Goal: Task Accomplishment & Management: Use online tool/utility

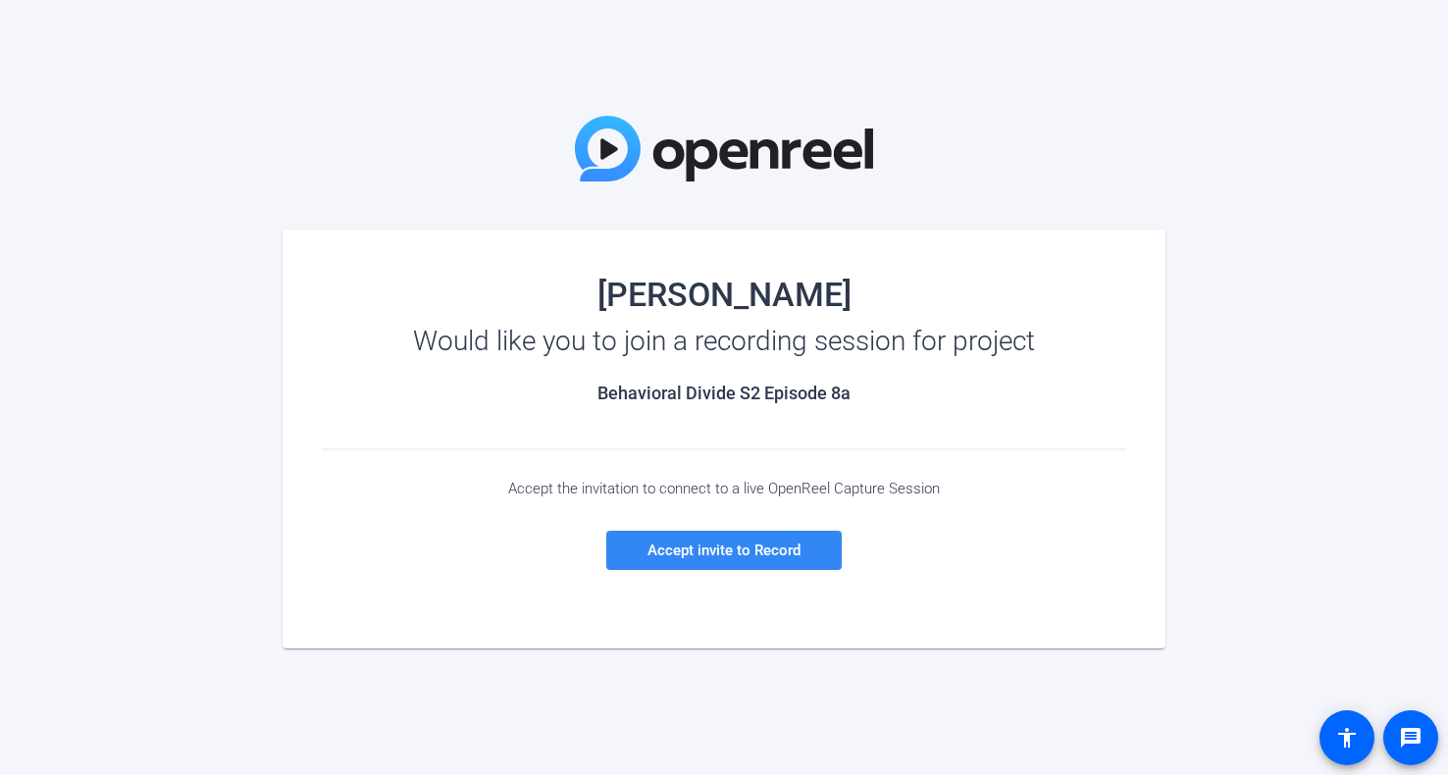
click at [777, 554] on span "Accept invite to Record" at bounding box center [723, 550] width 153 height 18
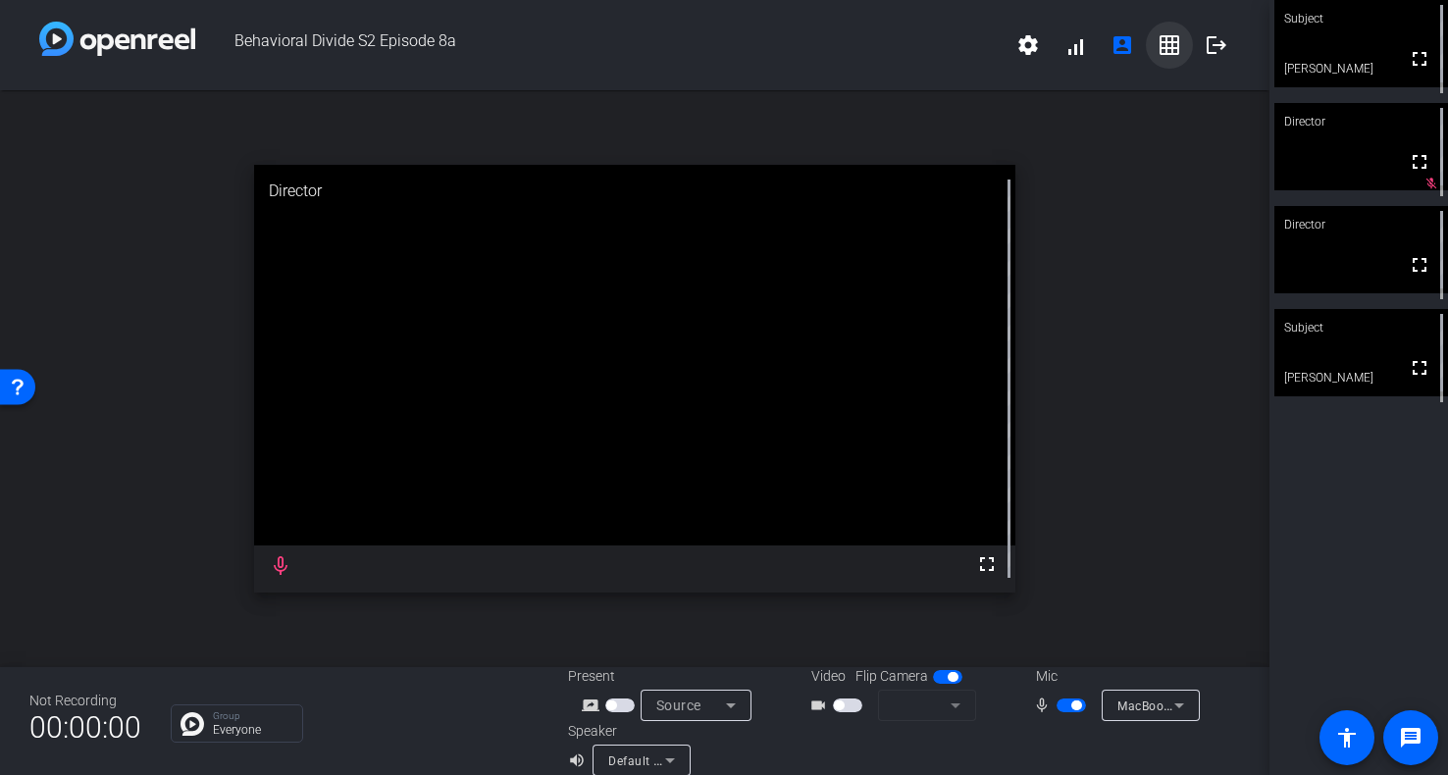
click at [1174, 48] on mat-icon "grid_on" at bounding box center [1169, 45] width 24 height 24
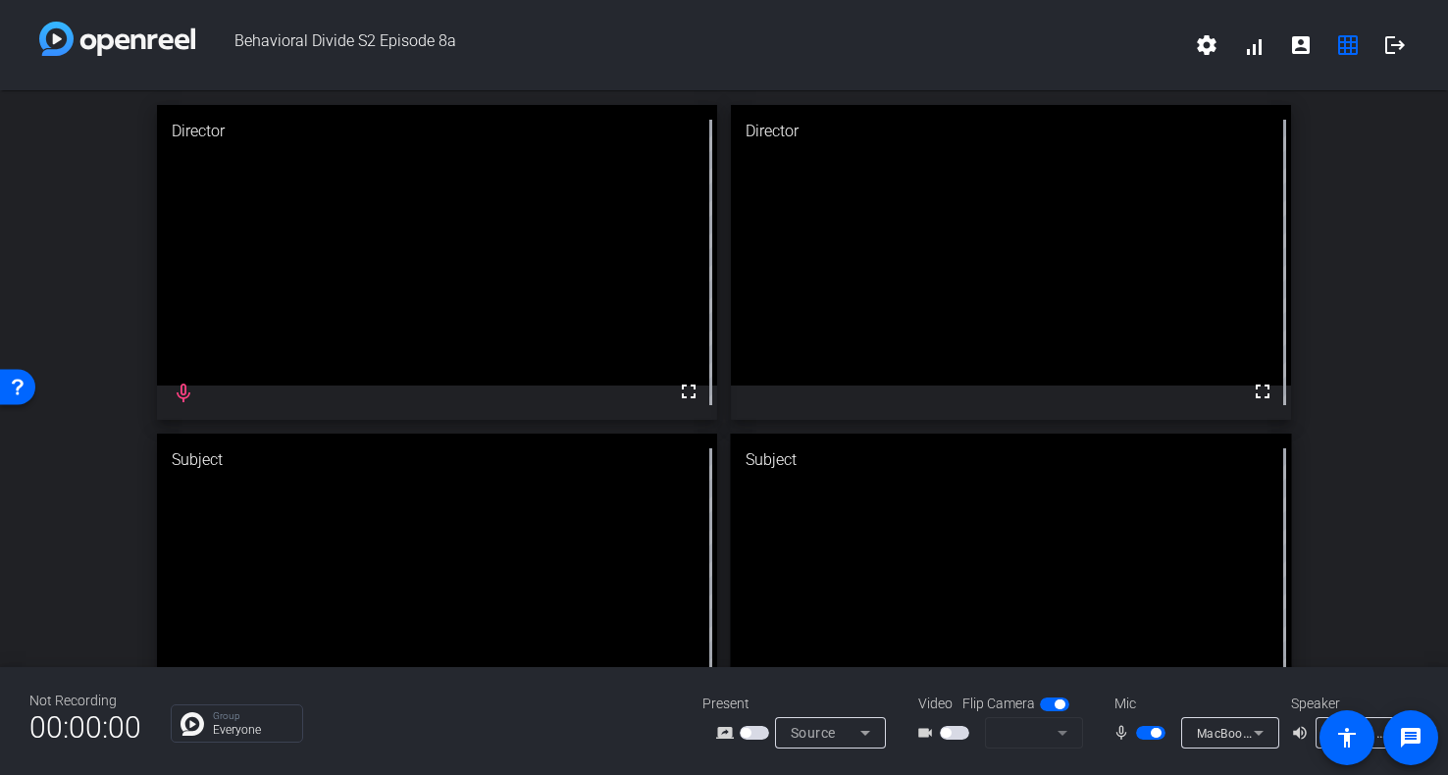
click at [1042, 739] on mat-form-field at bounding box center [1034, 732] width 98 height 31
click at [1060, 738] on mat-form-field at bounding box center [1034, 732] width 98 height 31
click at [1062, 736] on mat-form-field at bounding box center [1034, 732] width 98 height 31
click at [996, 734] on mat-form-field at bounding box center [1034, 732] width 98 height 31
click at [959, 733] on span "button" at bounding box center [954, 733] width 29 height 14
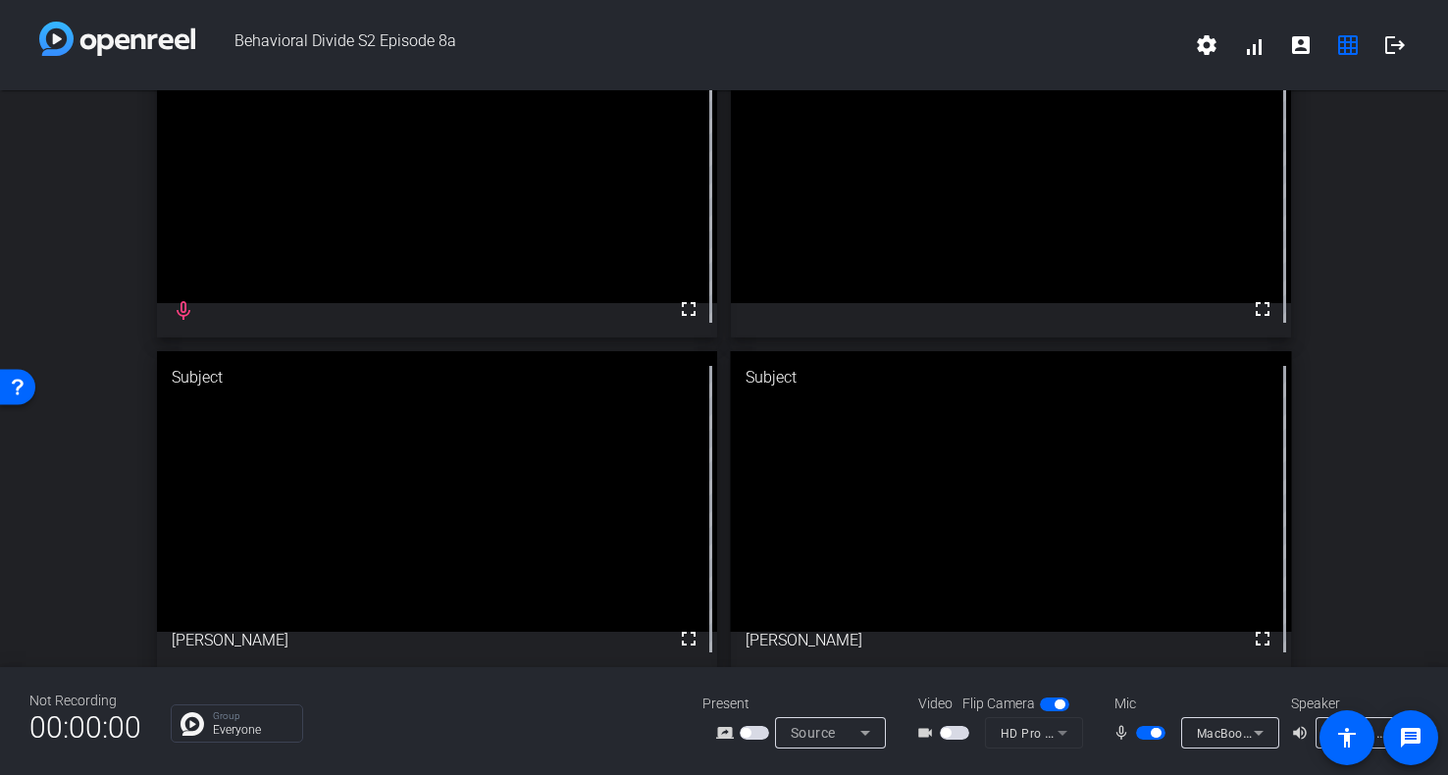
scroll to position [96, 0]
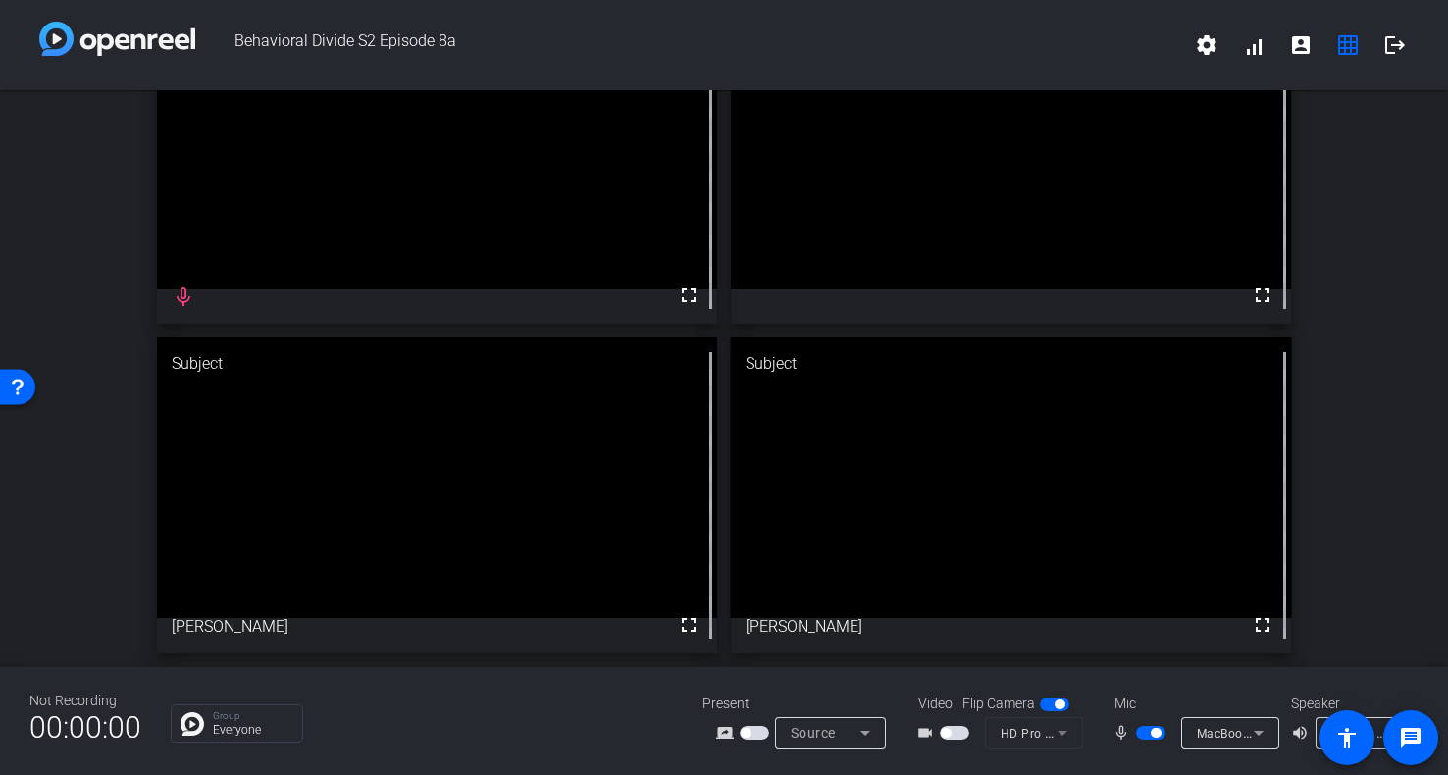
click at [1259, 730] on icon at bounding box center [1259, 733] width 24 height 24
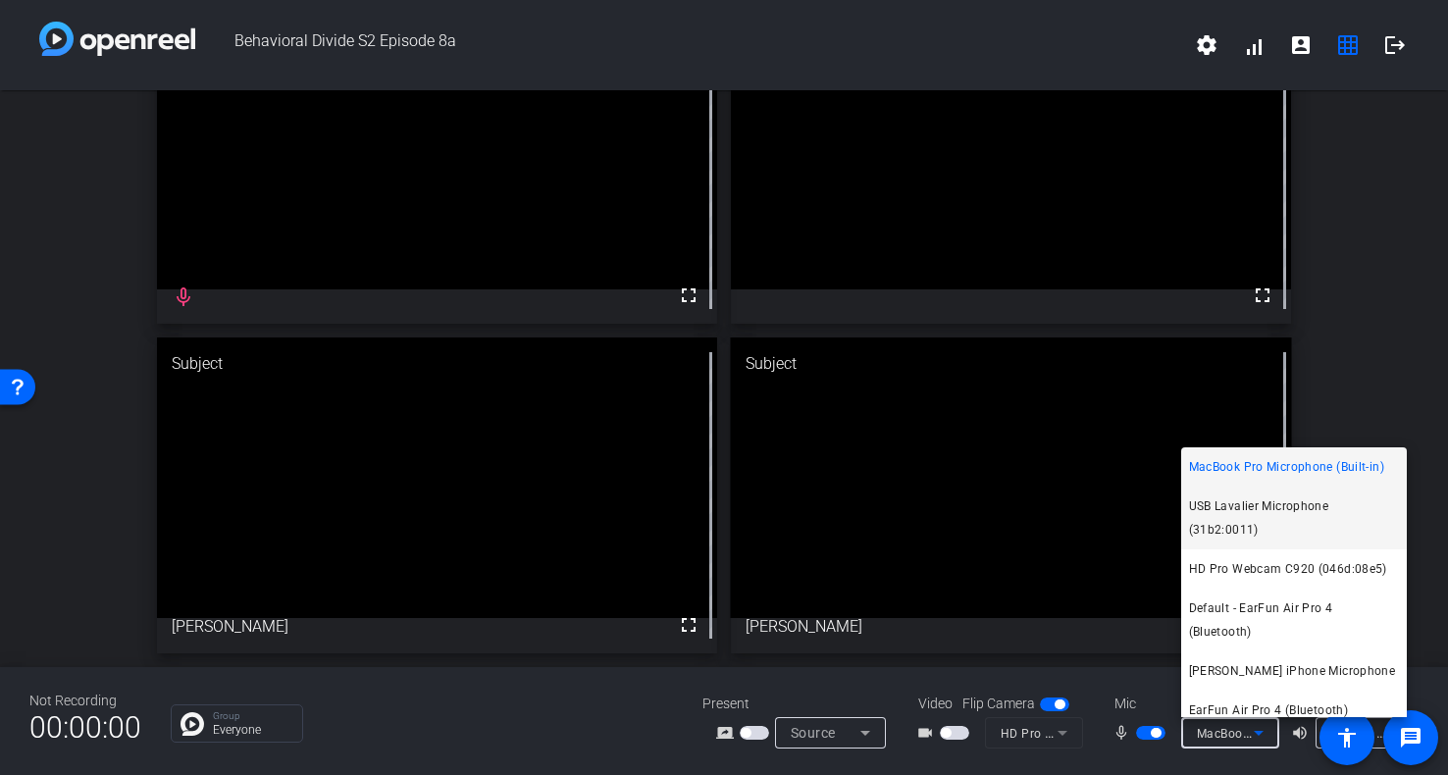
click at [1276, 508] on span "USB Lavalier Microphone (31b2:0011)" at bounding box center [1294, 517] width 210 height 47
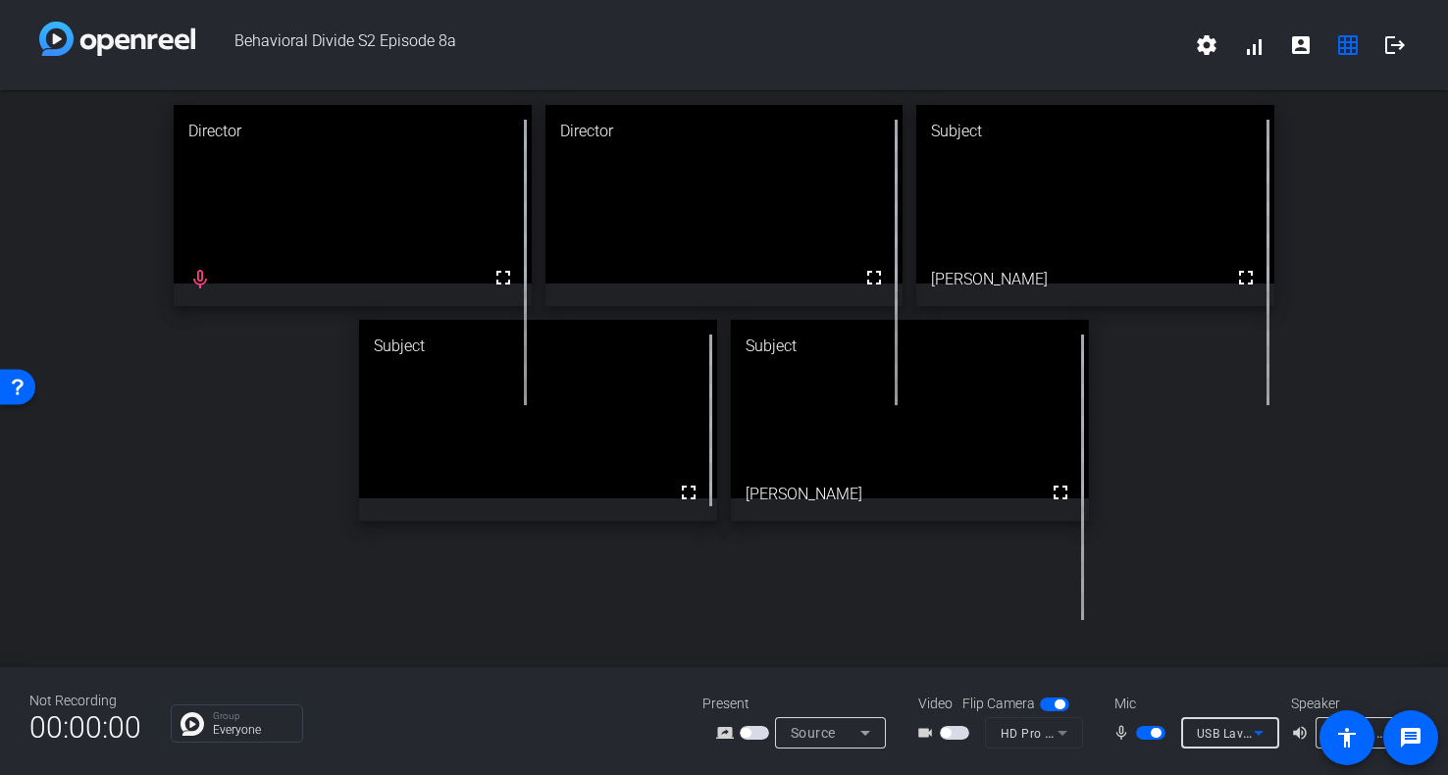
scroll to position [0, 0]
click at [1381, 722] on icon at bounding box center [1393, 733] width 24 height 24
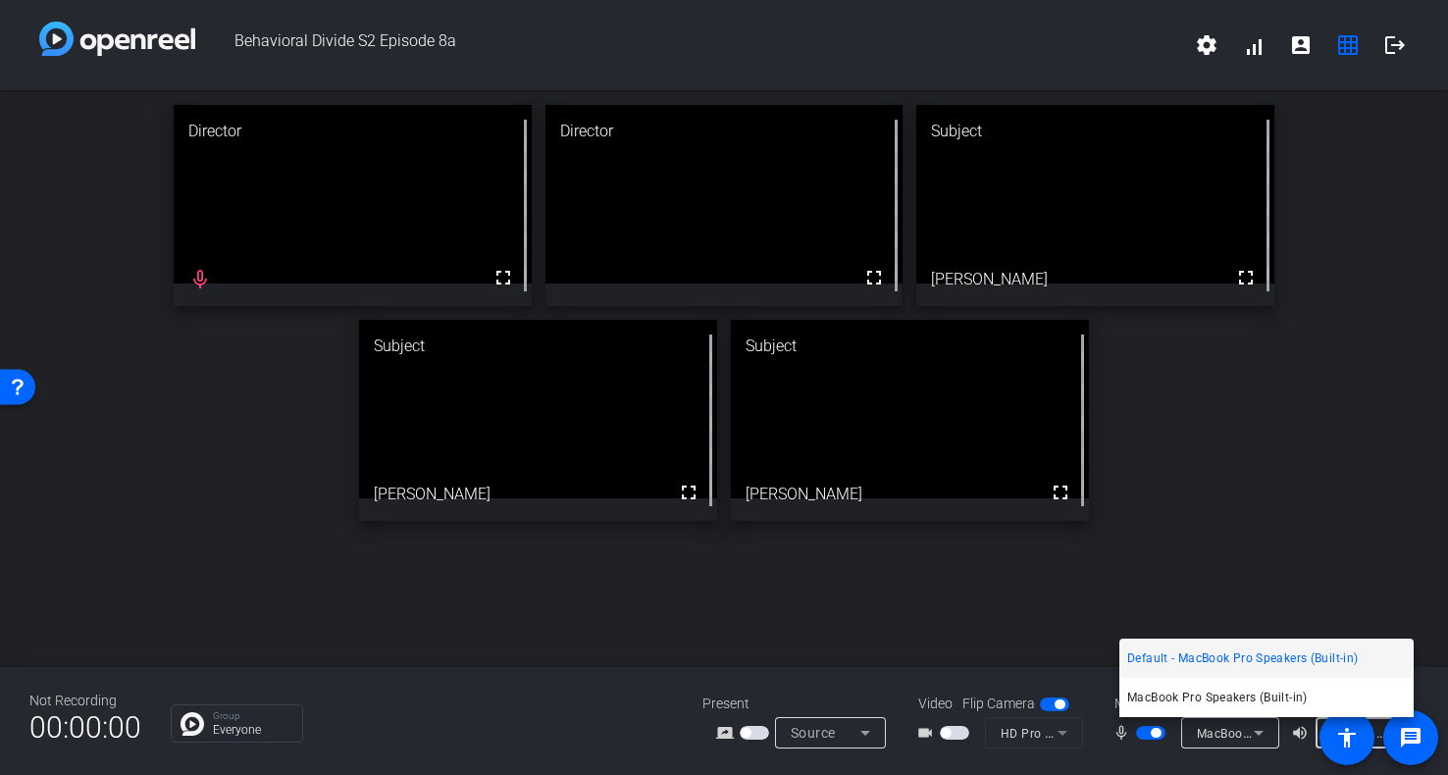
click at [1322, 531] on div at bounding box center [724, 387] width 1448 height 775
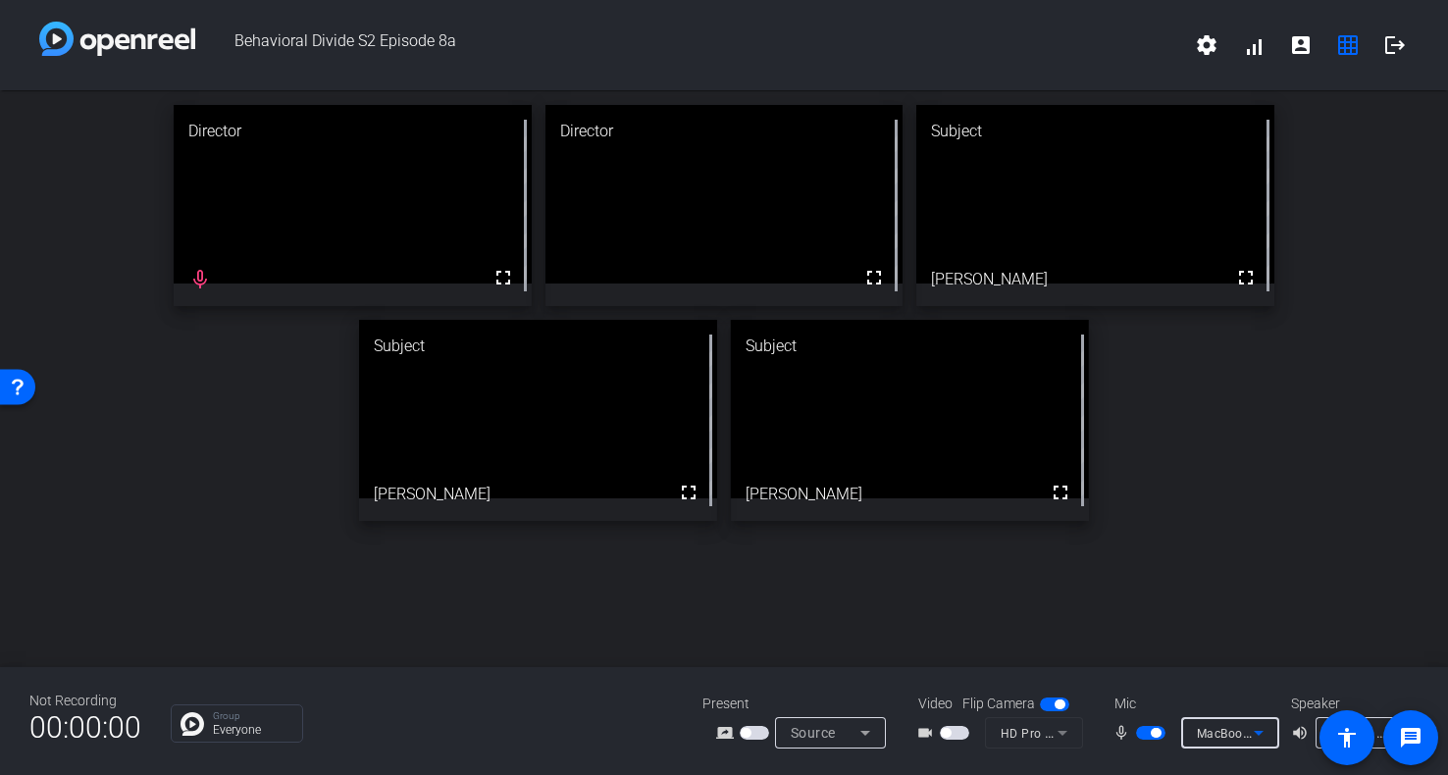
click at [1244, 733] on span "MacBook Pro Microphone (Built-in)" at bounding box center [1297, 733] width 200 height 16
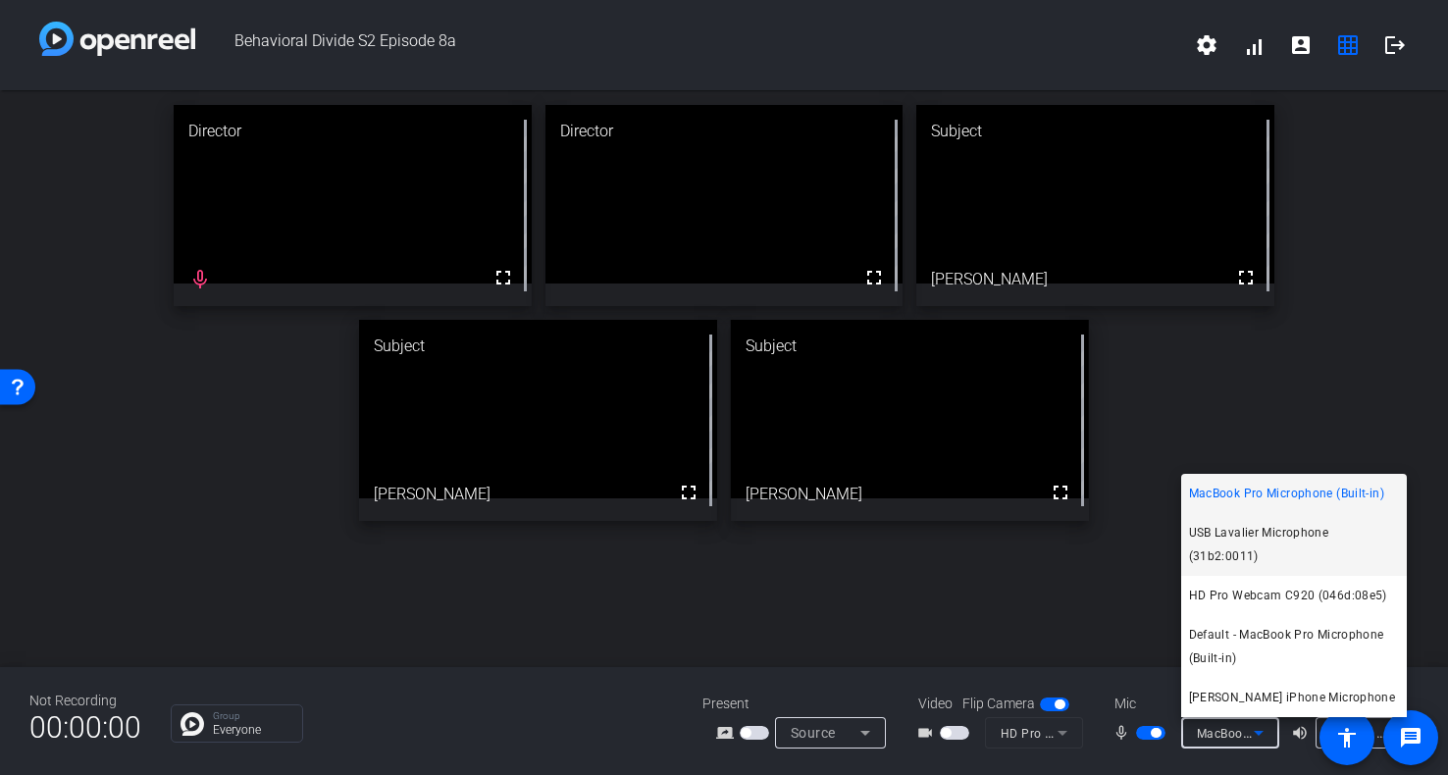
click at [1276, 521] on span "USB Lavalier Microphone (31b2:0011)" at bounding box center [1294, 544] width 210 height 47
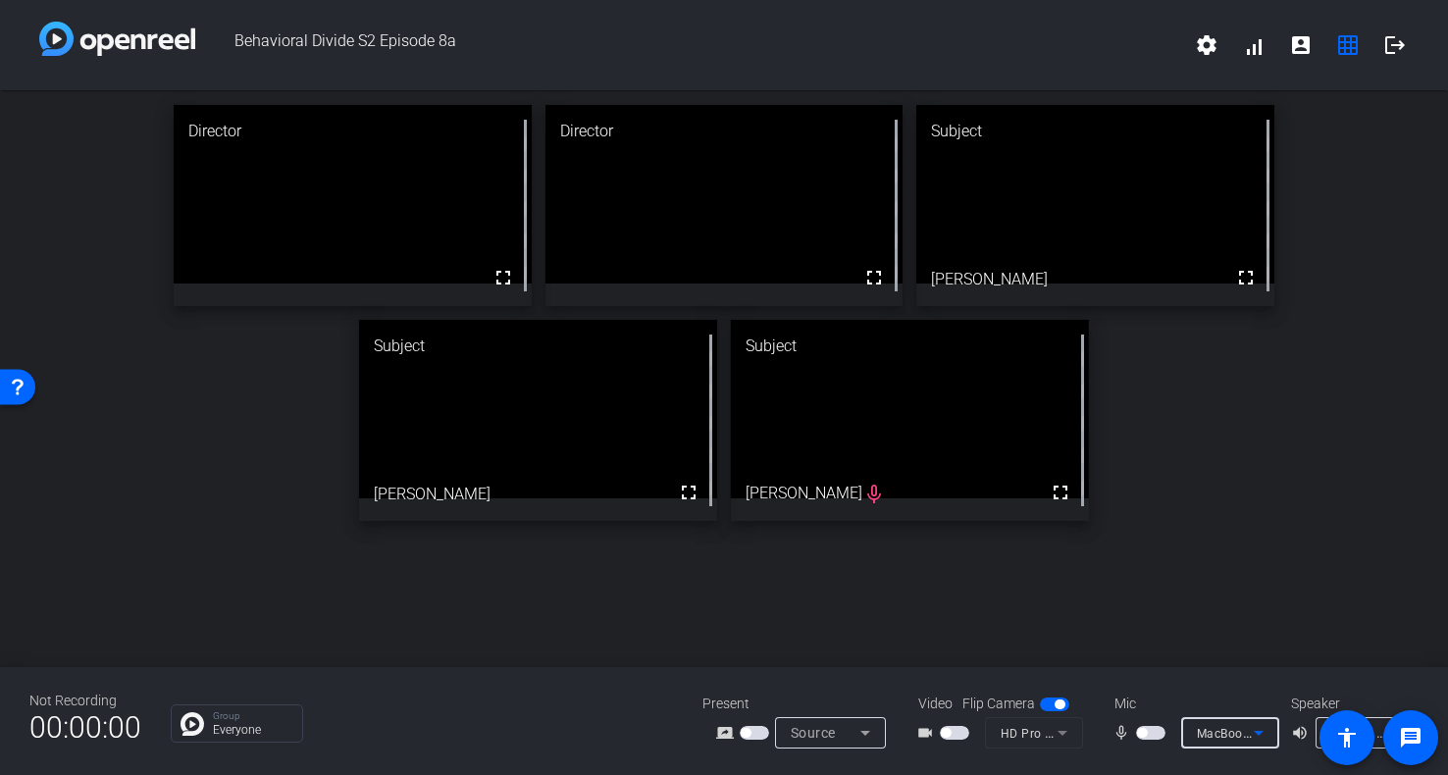
click at [1374, 721] on div "Default - EarFun Air Pro 4 (Bluetooth)" at bounding box center [1359, 733] width 57 height 25
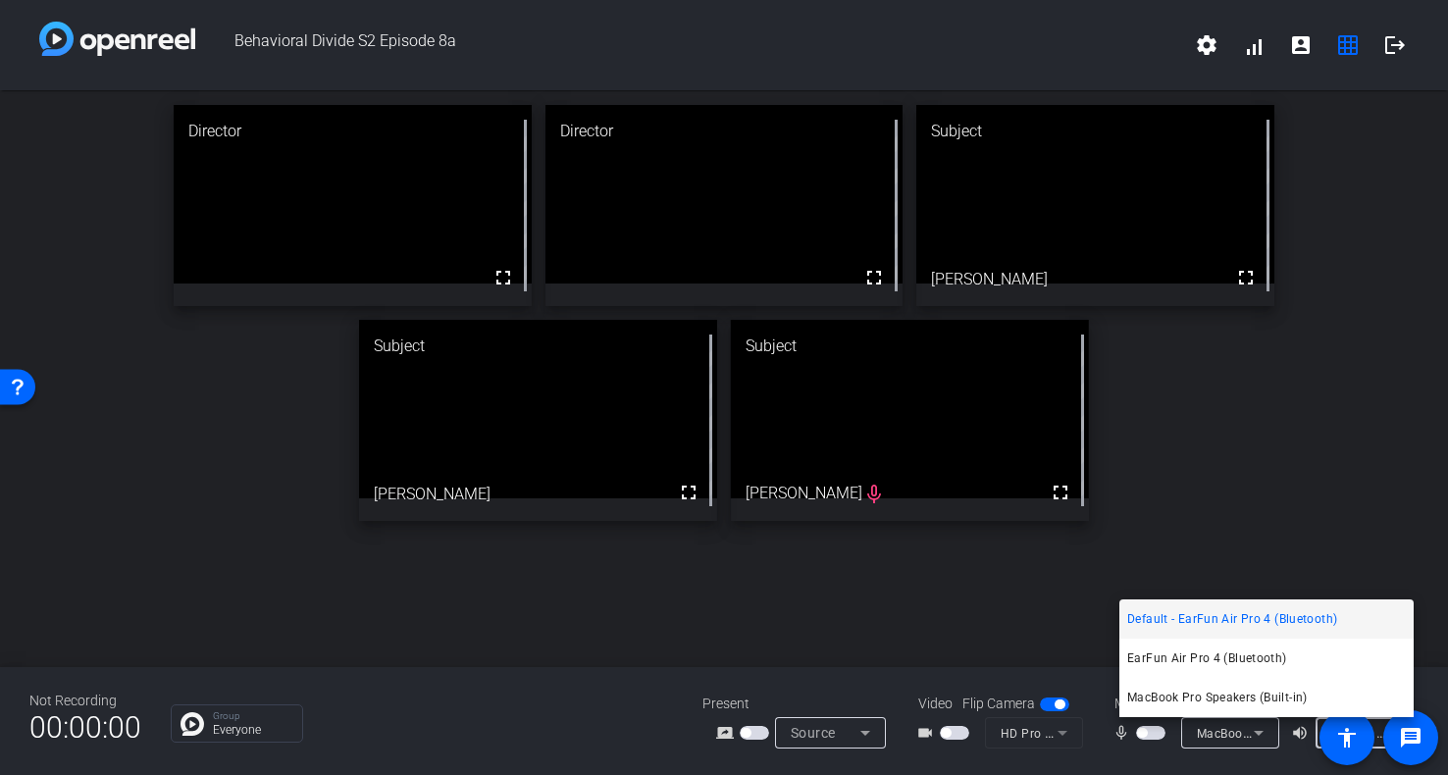
click at [1330, 528] on div at bounding box center [724, 387] width 1448 height 775
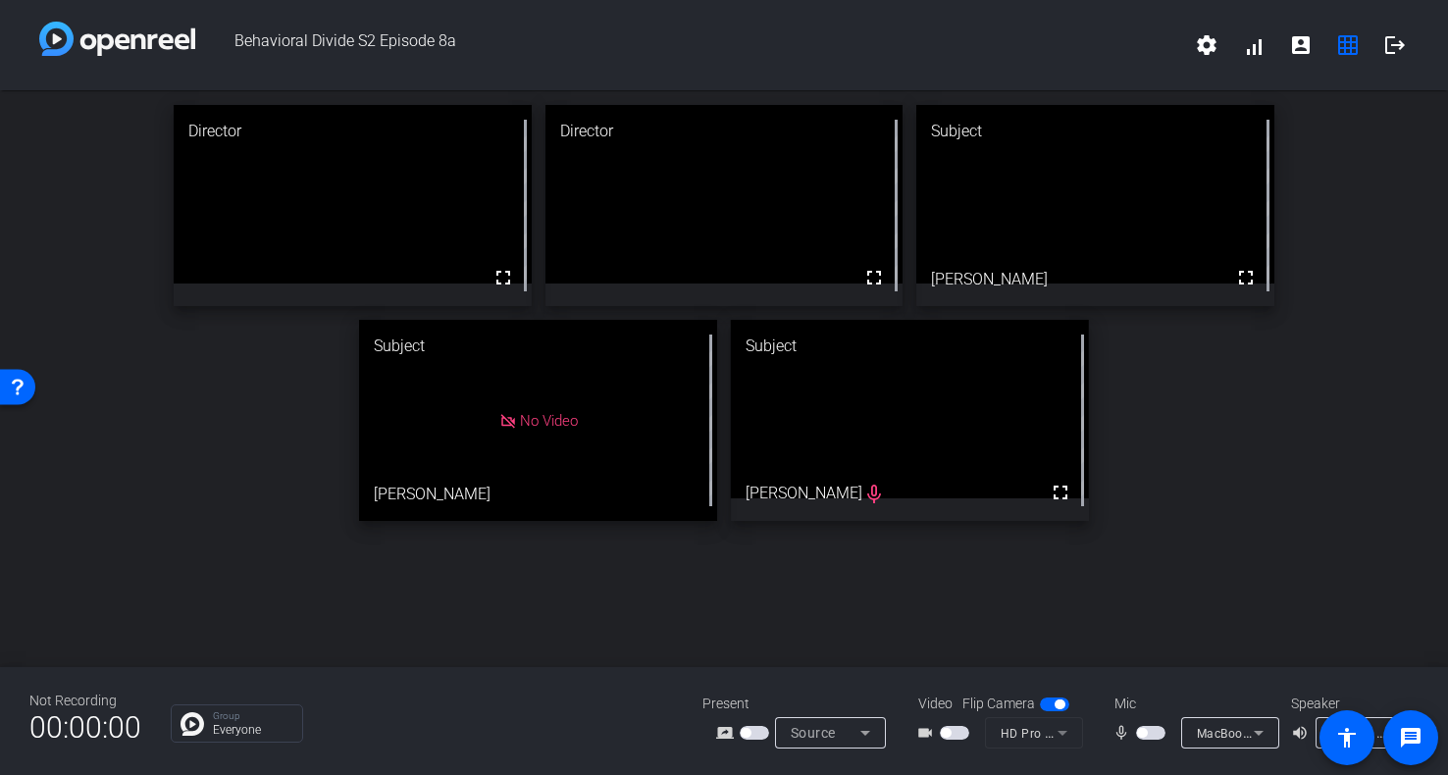
click at [1214, 736] on span "MacBook Pro Microphone (Built-in)" at bounding box center [1297, 733] width 200 height 16
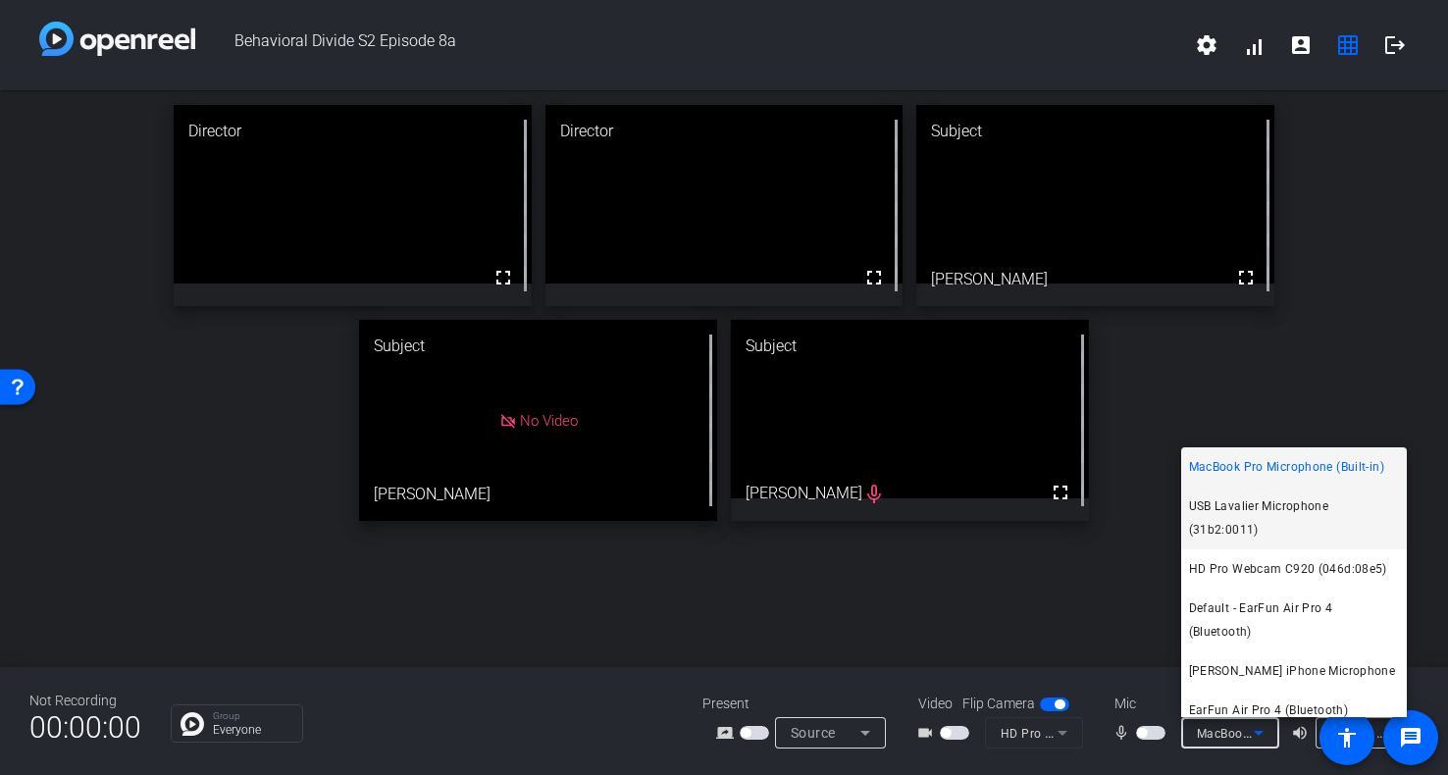
click at [1261, 511] on span "USB Lavalier Microphone (31b2:0011)" at bounding box center [1294, 517] width 210 height 47
